Goal: Information Seeking & Learning: Learn about a topic

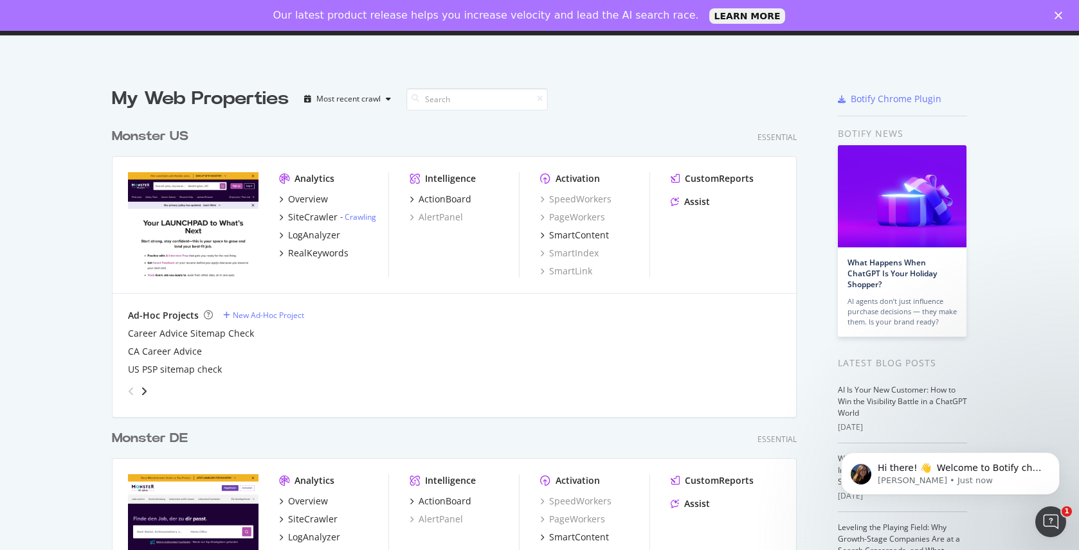
drag, startPoint x: 622, startPoint y: 96, endPoint x: 589, endPoint y: 98, distance: 32.9
click at [619, 96] on div "My Web Properties Most recent crawl" at bounding box center [416, 99] width 609 height 26
click at [280, 254] on div "RealKeywords" at bounding box center [313, 253] width 69 height 13
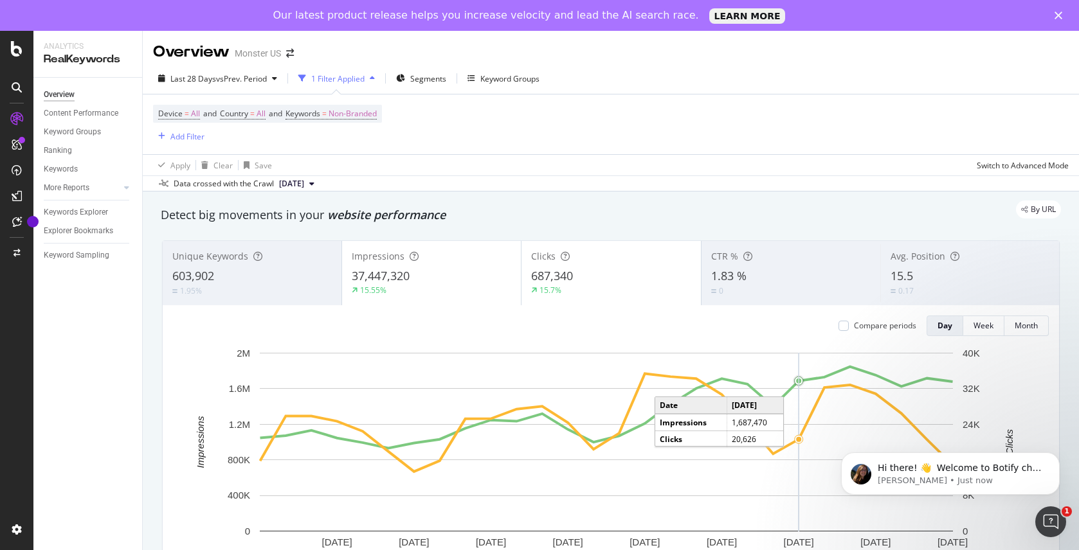
click at [688, 53] on div "Overview Monster US" at bounding box center [611, 47] width 936 height 32
click at [1035, 15] on div "Our latest product release helps you increase velocity and lead the AI search r…" at bounding box center [539, 15] width 1079 height 21
click at [1048, 13] on div "Our latest product release helps you increase velocity and lead the AI search r…" at bounding box center [539, 15] width 1079 height 21
click at [1054, 13] on icon "Close" at bounding box center [1058, 16] width 8 height 8
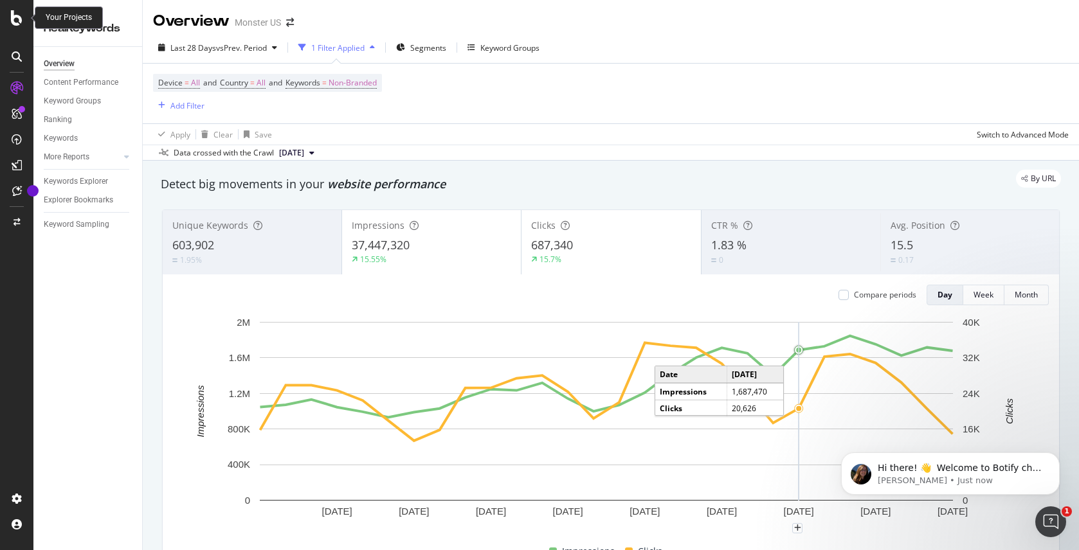
click at [18, 13] on icon at bounding box center [17, 17] width 12 height 15
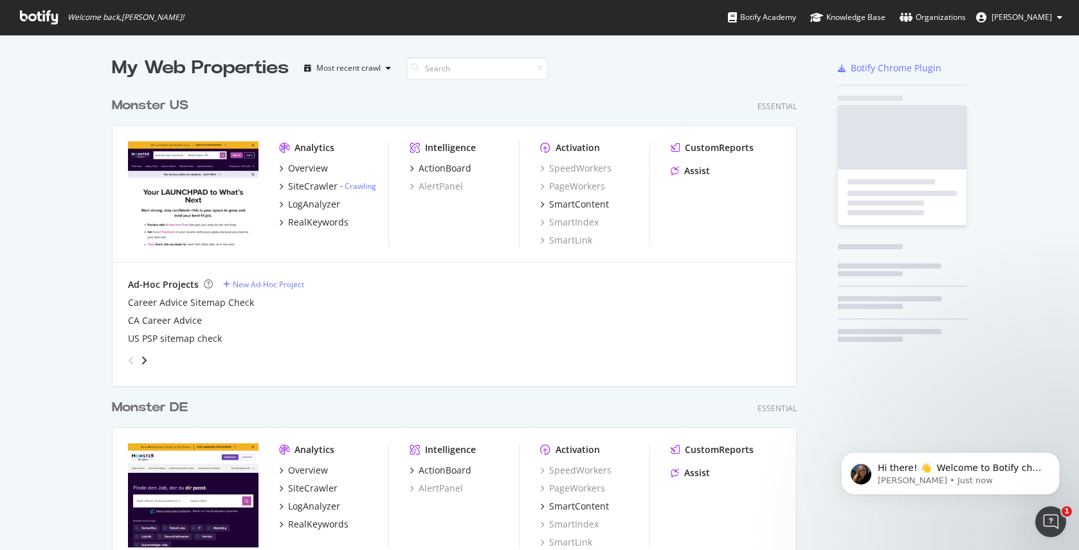
scroll to position [541, 1059]
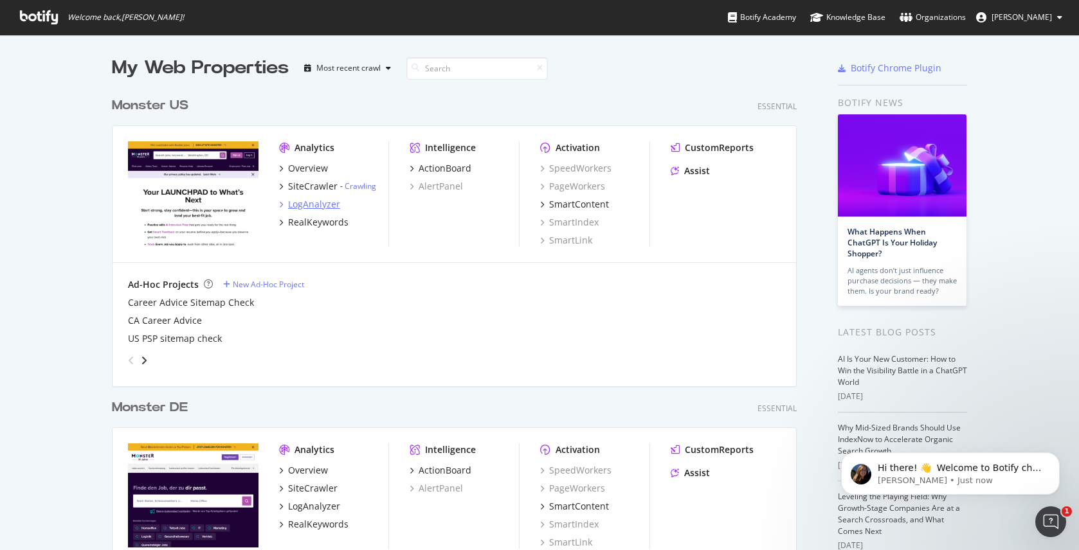
click at [279, 204] on icon "grid" at bounding box center [281, 204] width 4 height 6
